Goal: Navigation & Orientation: Find specific page/section

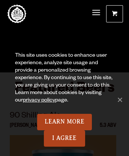
scroll to position [1960, 0]
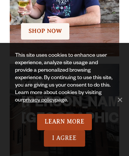
click at [64, 139] on link "I Agree" at bounding box center [64, 138] width 41 height 16
